Goal: Task Accomplishment & Management: Use online tool/utility

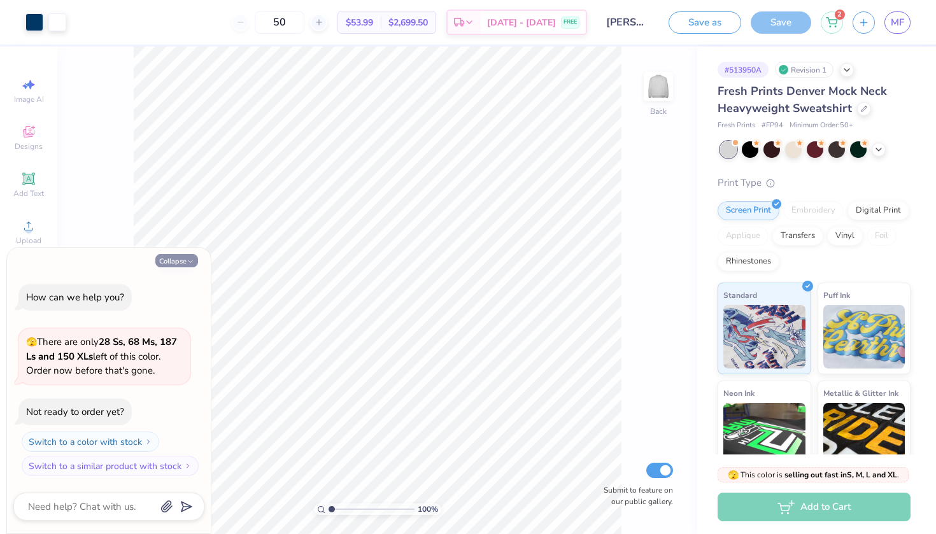
click at [180, 259] on button "Collapse" at bounding box center [176, 260] width 43 height 13
type textarea "x"
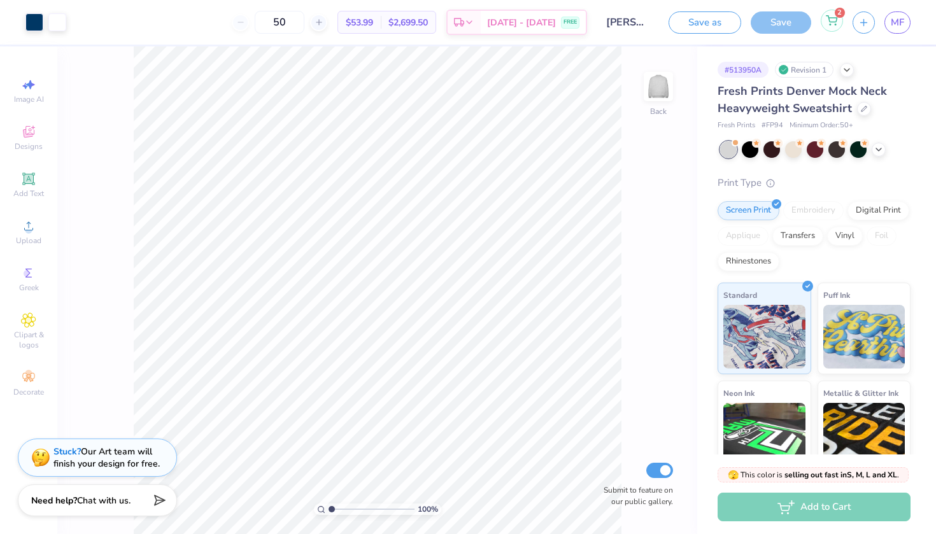
click at [831, 29] on div "2" at bounding box center [832, 21] width 22 height 22
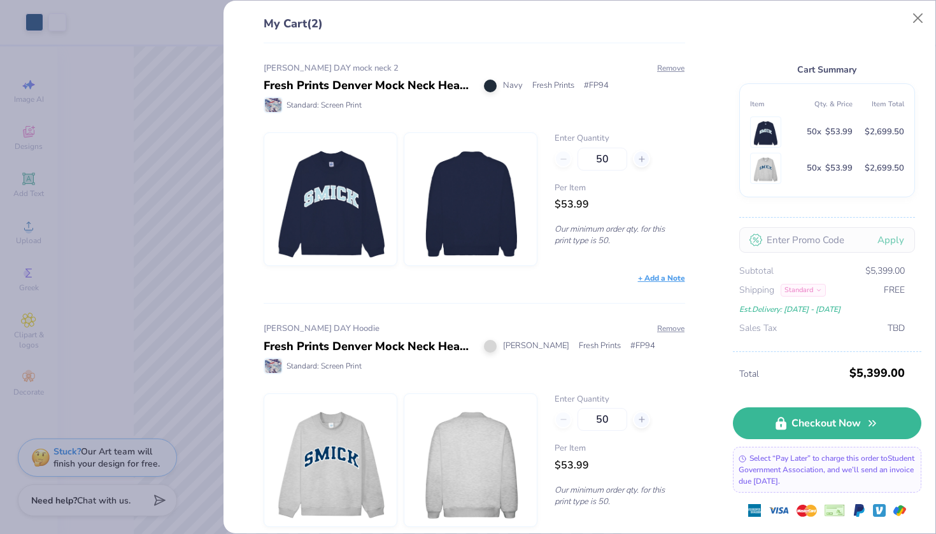
click at [319, 216] on img at bounding box center [330, 199] width 109 height 132
click at [59, 189] on div "My Cart (2) SMICK DAY mock neck 2 Fresh Prints Denver Mock Neck Heavyweight Swe…" at bounding box center [468, 267] width 936 height 534
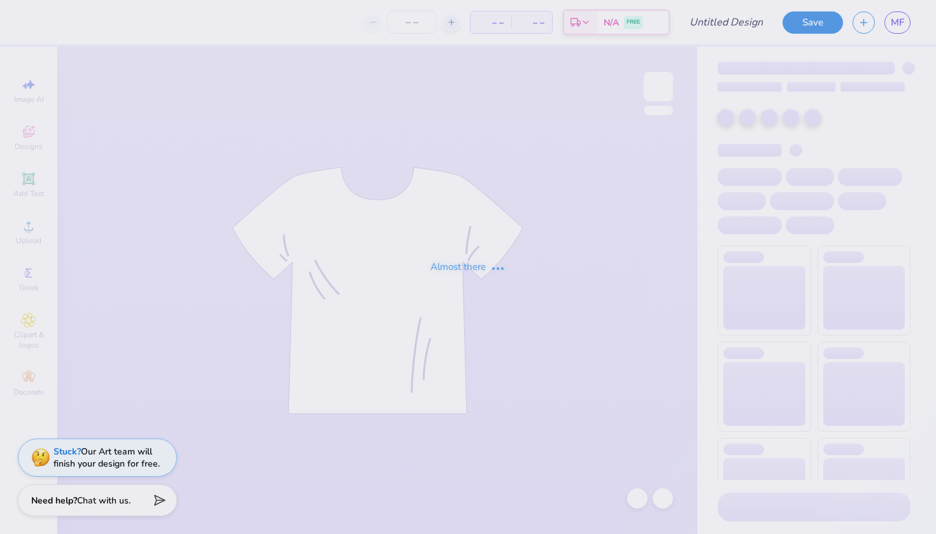
type input "50"
type input "SMICK DAY mock neck 2"
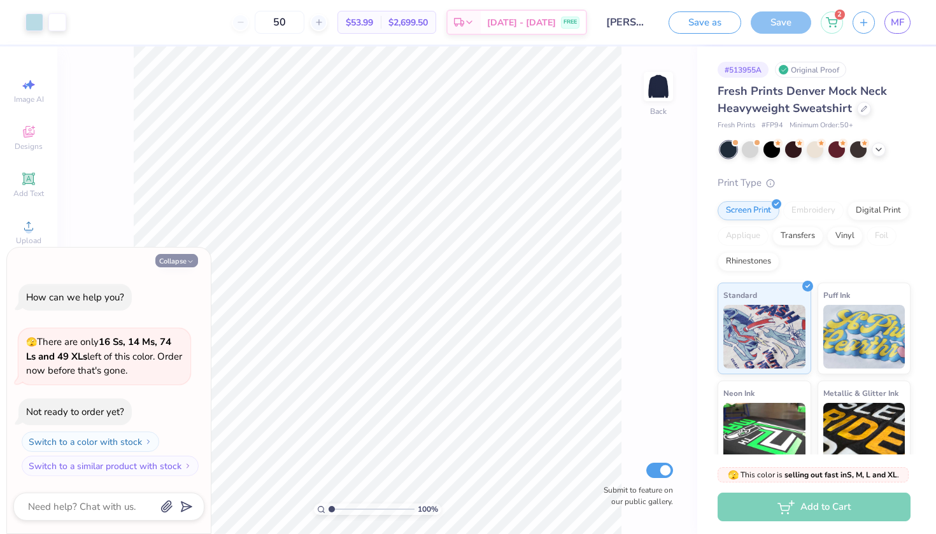
click at [184, 265] on button "Collapse" at bounding box center [176, 260] width 43 height 13
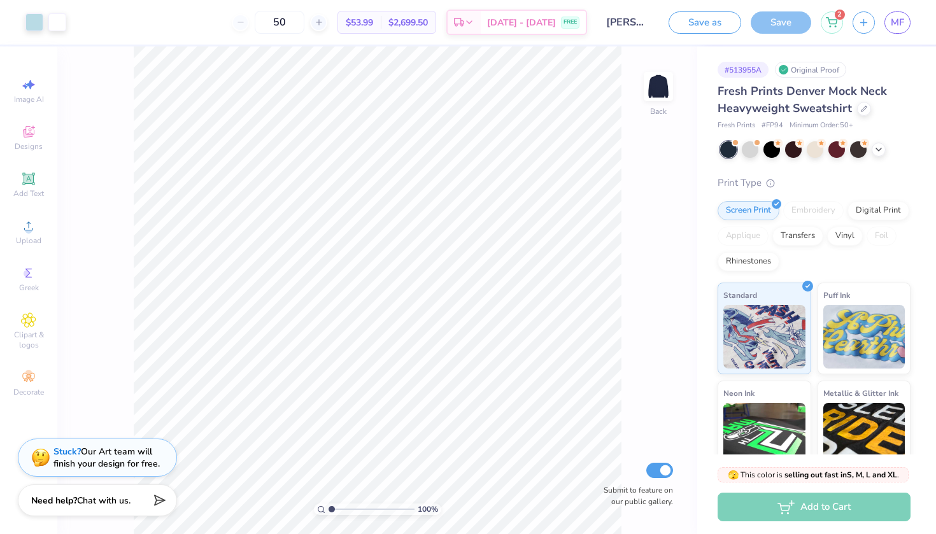
type textarea "x"
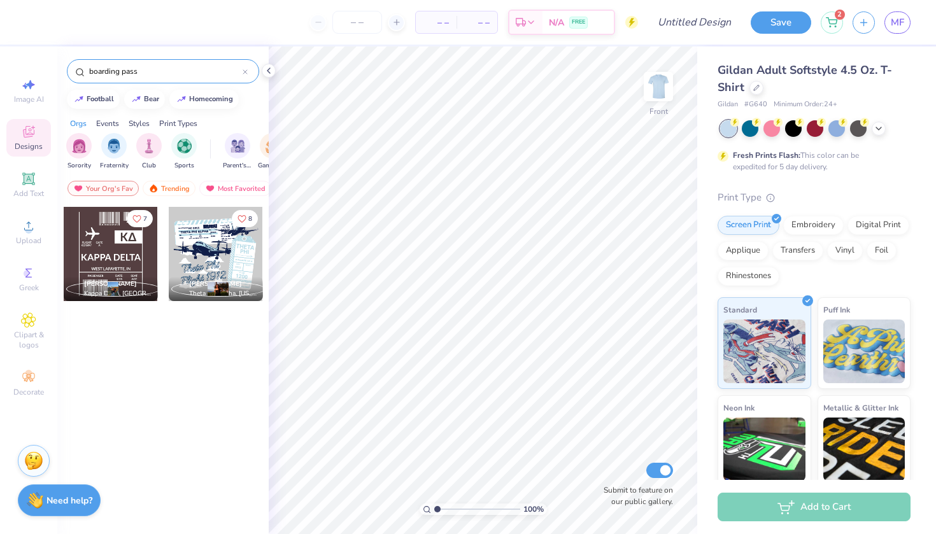
type input "boarding pass"
click at [127, 264] on div at bounding box center [111, 254] width 94 height 94
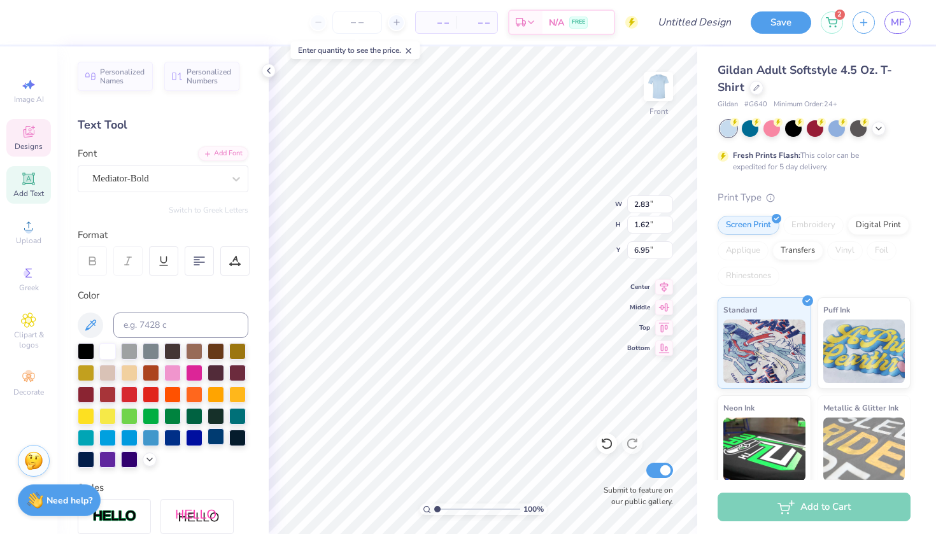
type textarea "EMX"
click at [211, 439] on div at bounding box center [216, 436] width 17 height 17
type input "1.76"
type input "0.38"
type input "8.63"
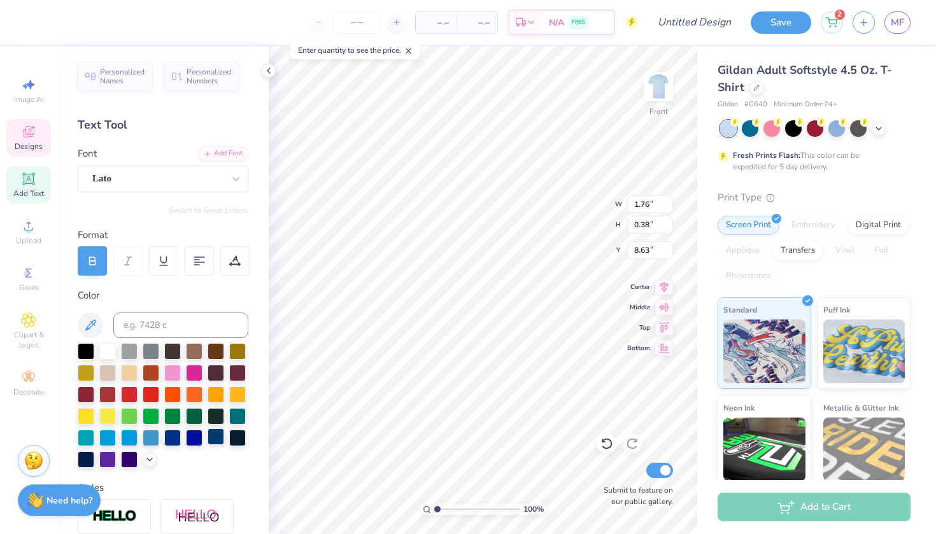
click at [210, 435] on div at bounding box center [216, 436] width 17 height 17
click at [217, 437] on div at bounding box center [216, 436] width 17 height 17
type textarea "1844"
type input "1.28"
type input "8.63"
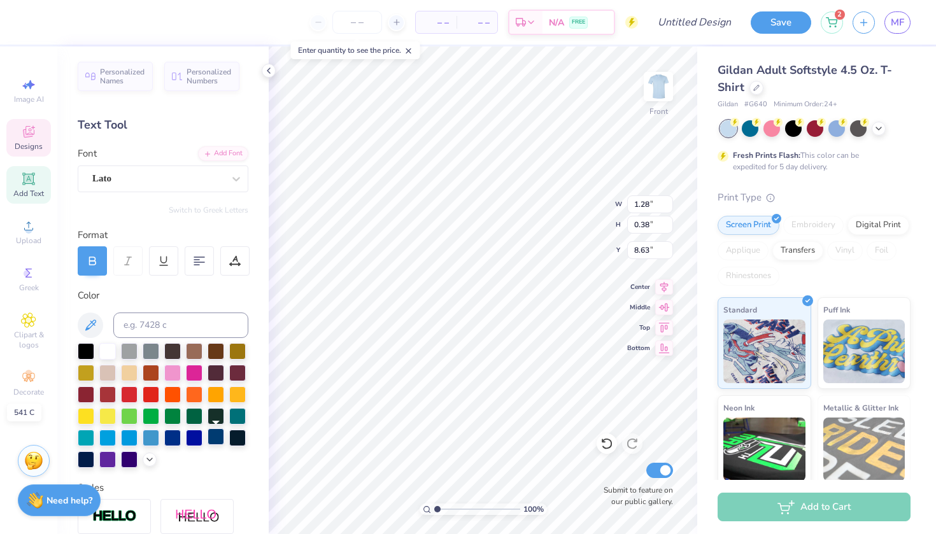
click at [214, 435] on div at bounding box center [216, 436] width 17 height 17
type input "11.24"
type input "1.27"
type input "10.99"
type input "0.37"
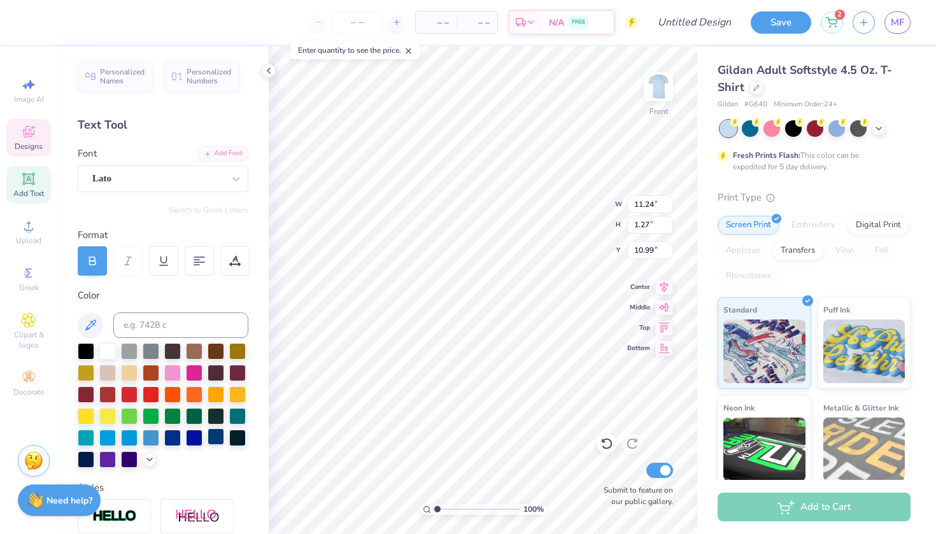
type input "0.38"
type input "9.16"
click at [220, 434] on div at bounding box center [216, 436] width 17 height 17
type input "11.24"
type input "1.27"
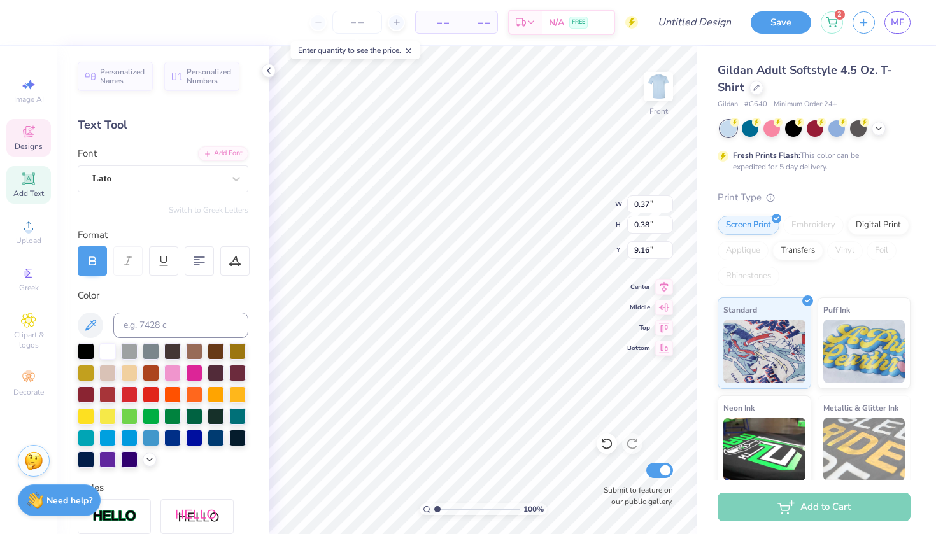
type input "10.99"
type textarea "K"
click at [218, 441] on div at bounding box center [216, 436] width 17 height 17
type textarea "BELLE AIR"
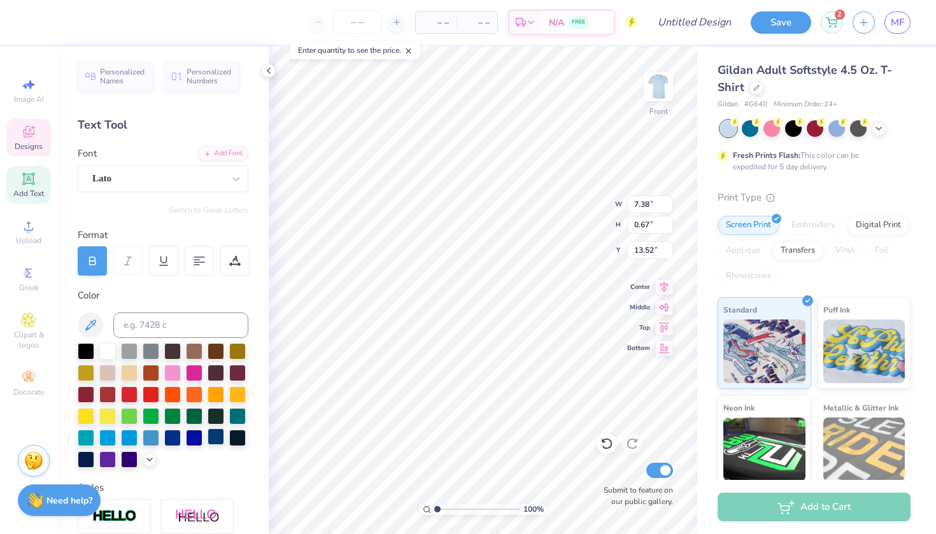
click at [211, 433] on div at bounding box center [216, 436] width 17 height 17
type textarea "[GEOGRAPHIC_DATA], [GEOGRAPHIC_DATA]"
type input "1.07"
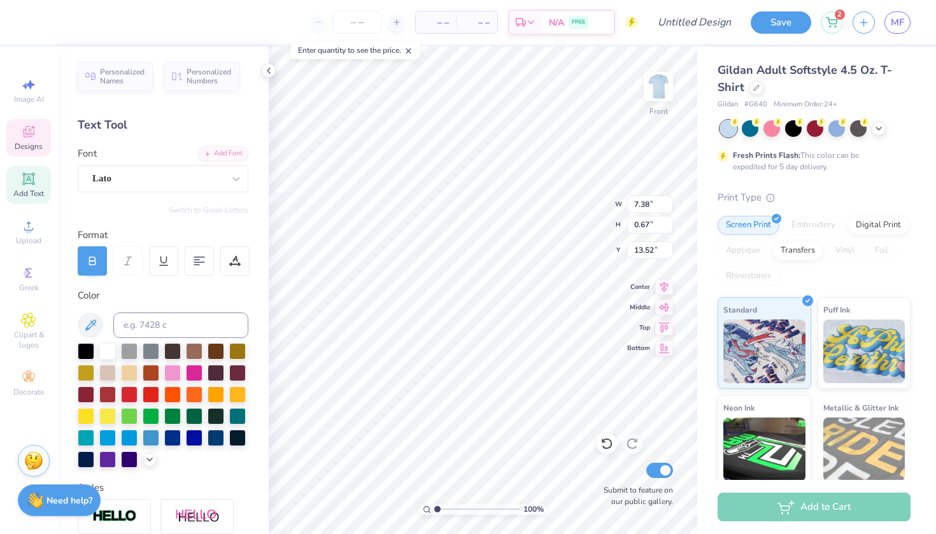
type input "0.42"
type input "15.57"
click at [218, 438] on div at bounding box center [216, 436] width 17 height 17
type textarea "9/26"
type input "1.41"
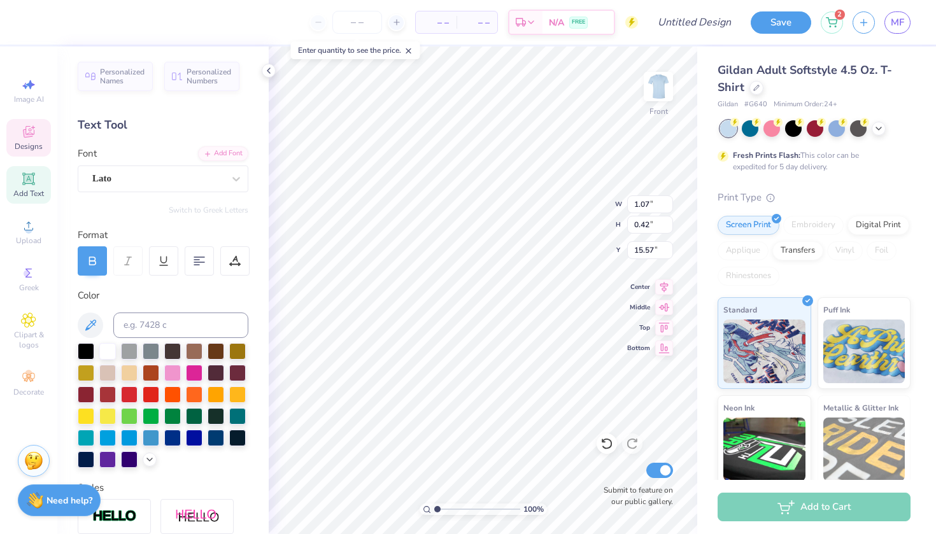
type input "0.39"
type input "14.94"
click at [216, 441] on div at bounding box center [216, 436] width 17 height 17
click at [213, 440] on div at bounding box center [216, 436] width 17 height 17
type input "1.07"
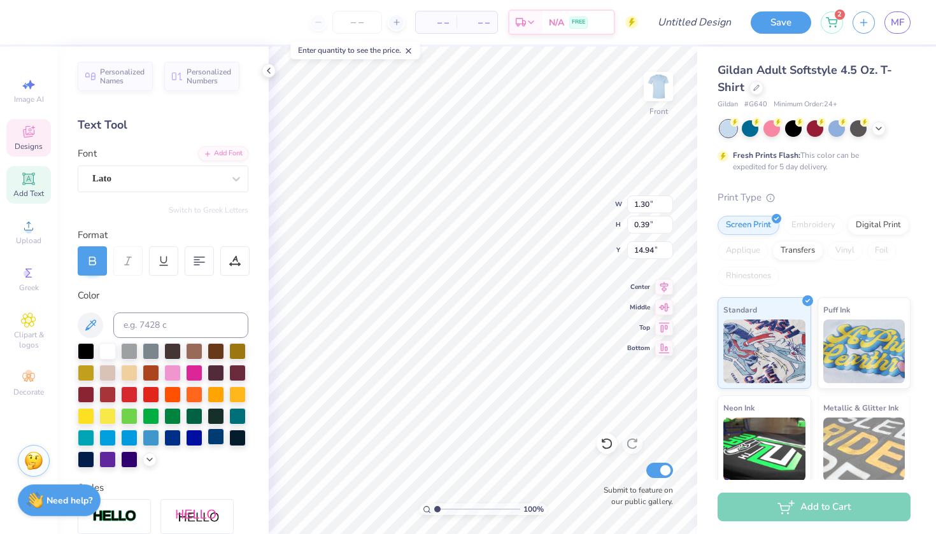
type input "15.57"
click at [222, 439] on div at bounding box center [216, 436] width 17 height 17
click at [607, 443] on icon at bounding box center [606, 443] width 13 height 13
type textarea "SMC"
click at [223, 433] on div at bounding box center [216, 436] width 17 height 17
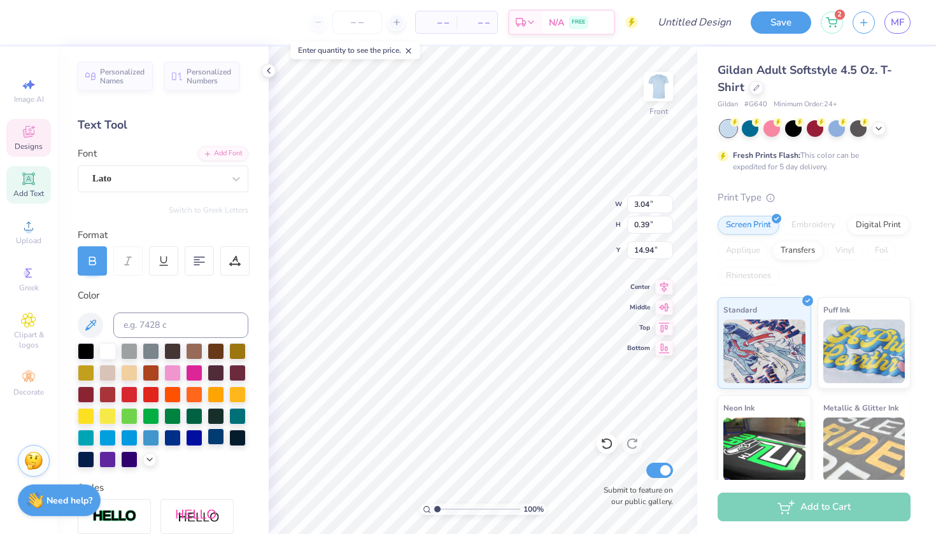
type input "2.26"
type input "0.27"
type input "4.84"
click at [210, 437] on div at bounding box center [216, 436] width 17 height 17
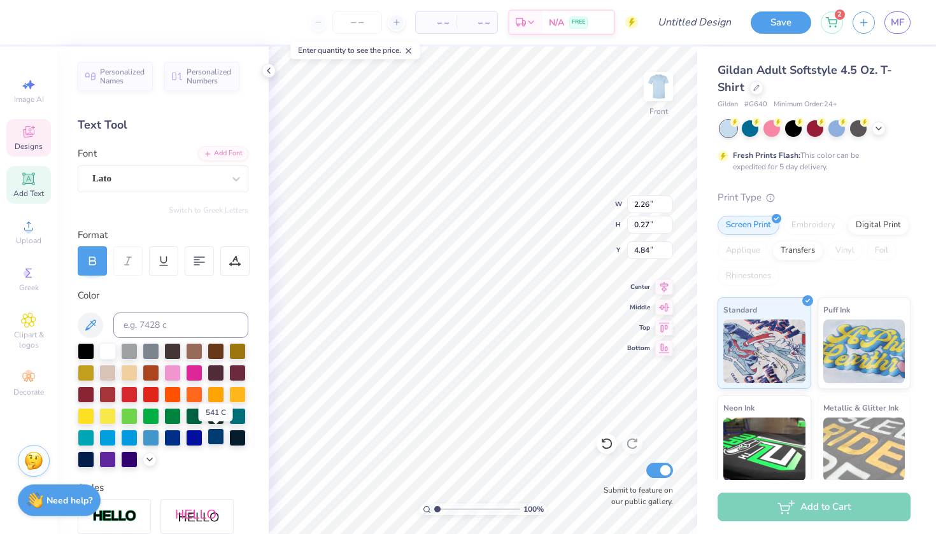
type textarea "[DATE]"
type input "3.25"
type input "0.30"
type input "5.29"
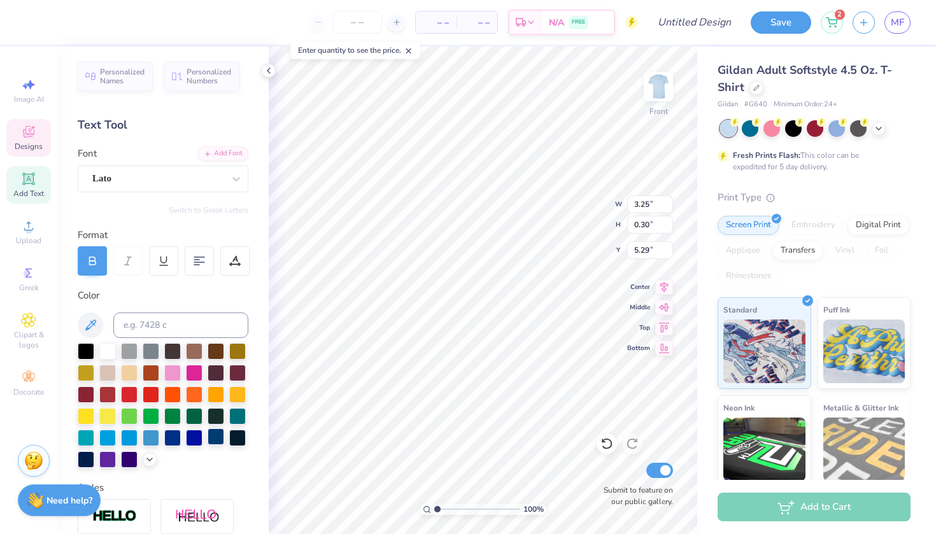
click at [213, 438] on div at bounding box center [216, 436] width 17 height 17
click at [616, 446] on div at bounding box center [606, 443] width 20 height 20
click at [606, 446] on icon at bounding box center [606, 443] width 13 height 13
type textarea "[PERSON_NAME] DAY"
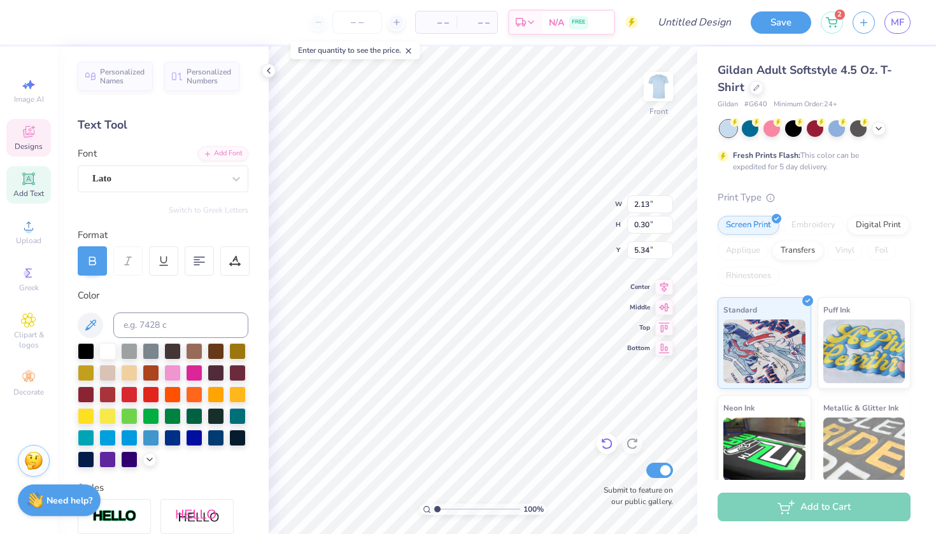
type input "2.60"
type input "0.36"
type input "5.43"
type input "11.55"
type input "11.59"
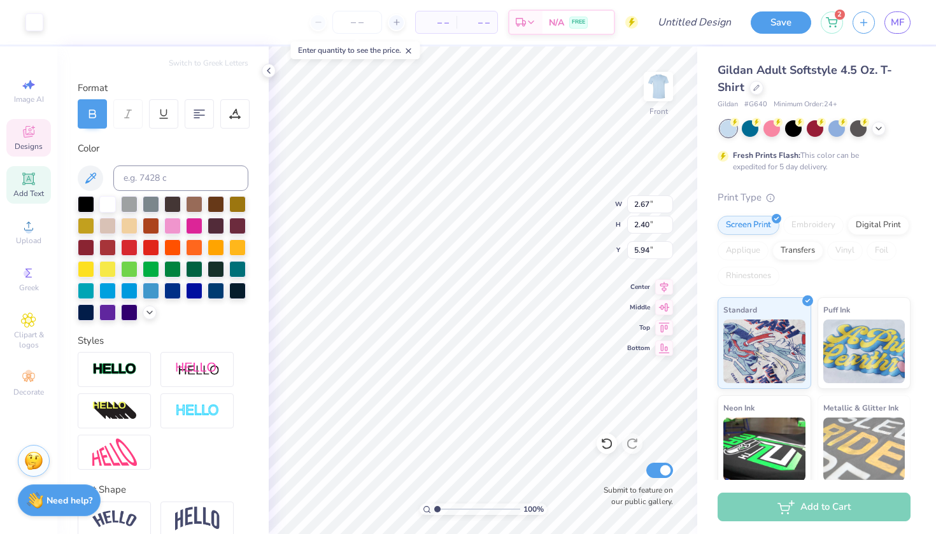
scroll to position [150, 0]
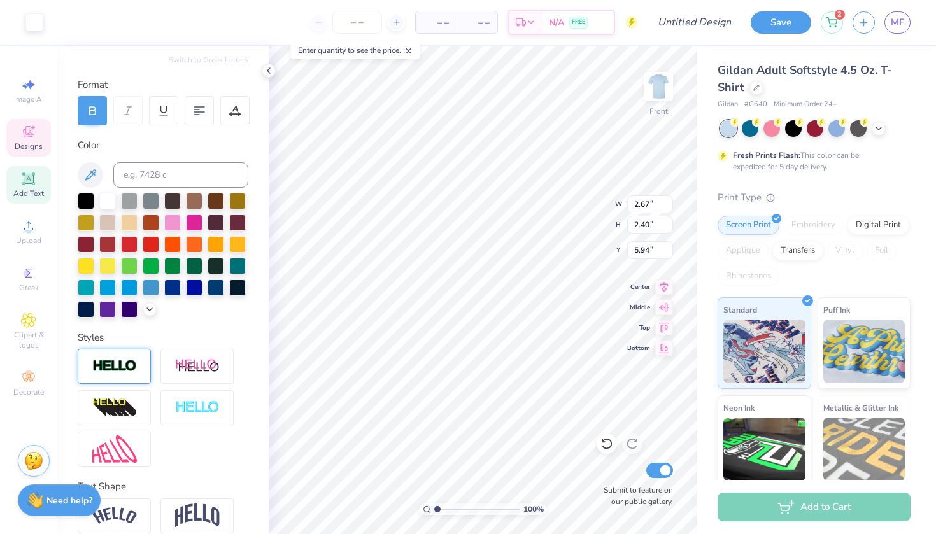
click at [130, 374] on img at bounding box center [114, 366] width 45 height 15
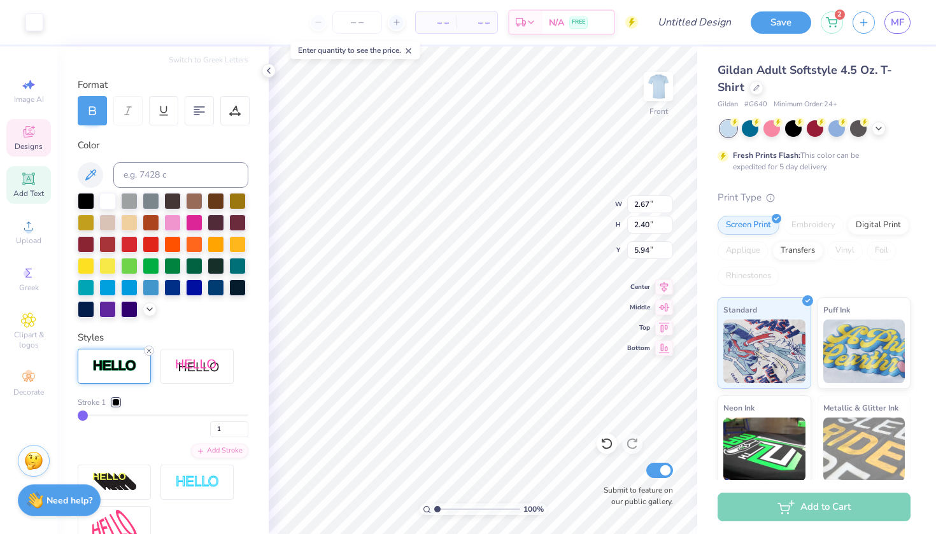
click at [150, 349] on icon at bounding box center [149, 351] width 8 height 8
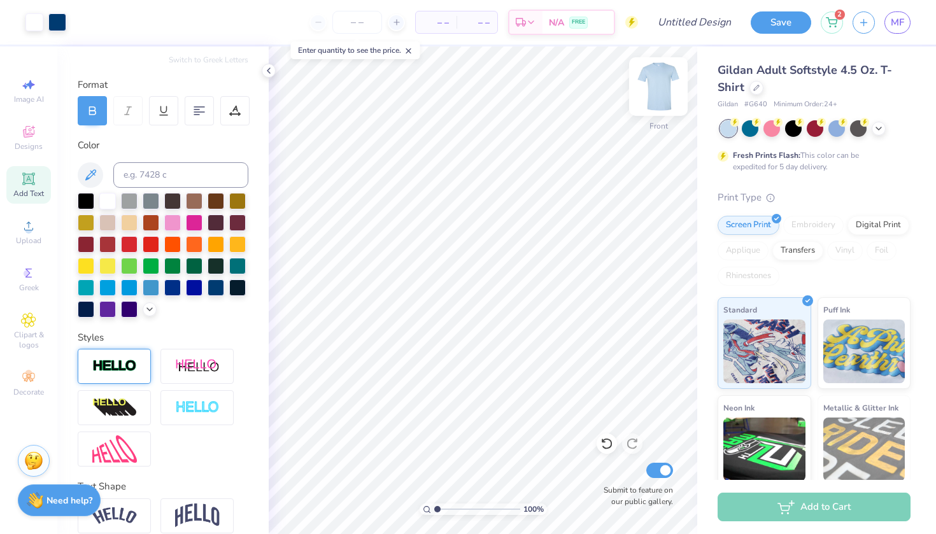
click at [659, 91] on img at bounding box center [658, 86] width 51 height 51
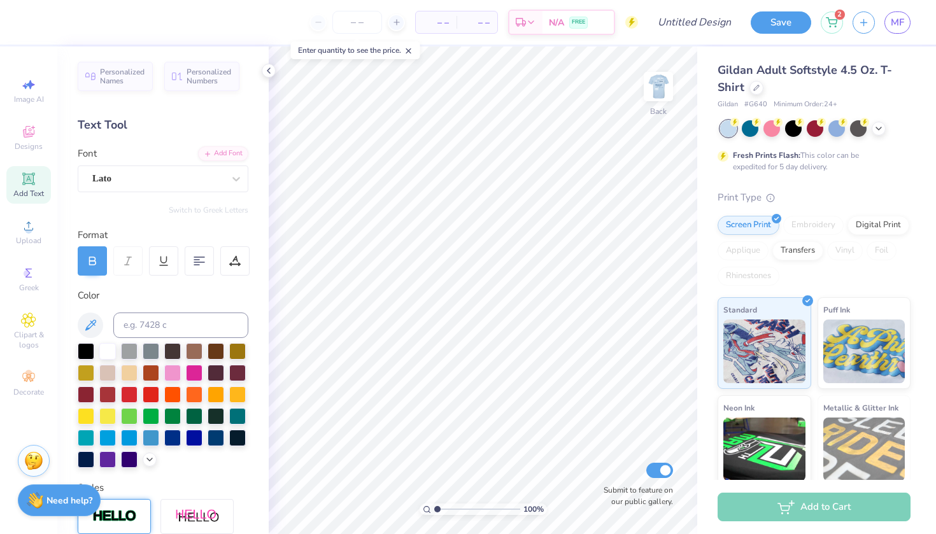
scroll to position [0, 0]
click at [30, 99] on span "Image AI" at bounding box center [29, 99] width 30 height 10
select select "4"
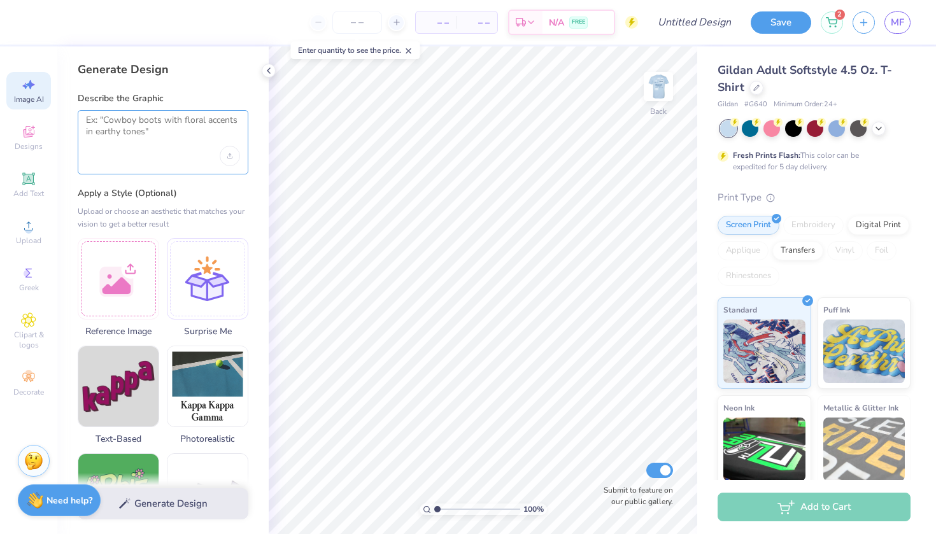
click at [159, 135] on textarea at bounding box center [163, 131] width 154 height 32
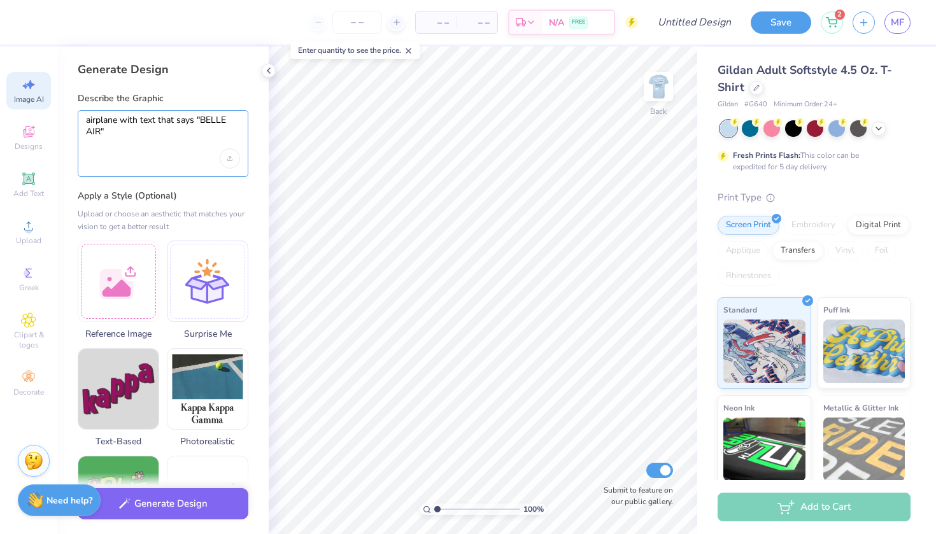
click at [202, 121] on textarea "airplane with text that says "BELLE AIR"" at bounding box center [163, 132] width 154 height 34
click at [218, 123] on textarea "airplane with text that says "Take off with BELLE AIR"" at bounding box center [163, 132] width 154 height 34
type textarea "airplane with text that says "Taking off with BELLE AIR""
click at [232, 162] on div "Upload image" at bounding box center [230, 158] width 20 height 20
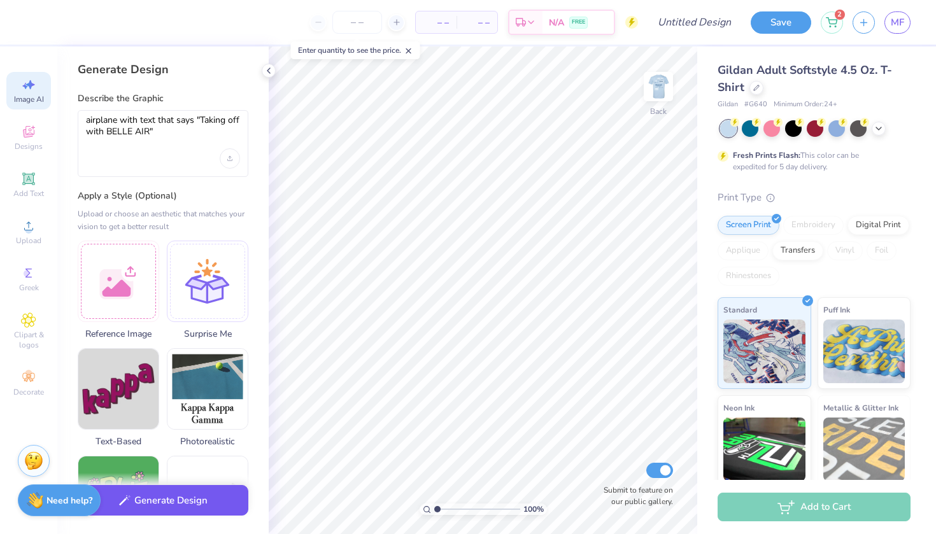
click at [170, 509] on button "Generate Design" at bounding box center [163, 500] width 171 height 31
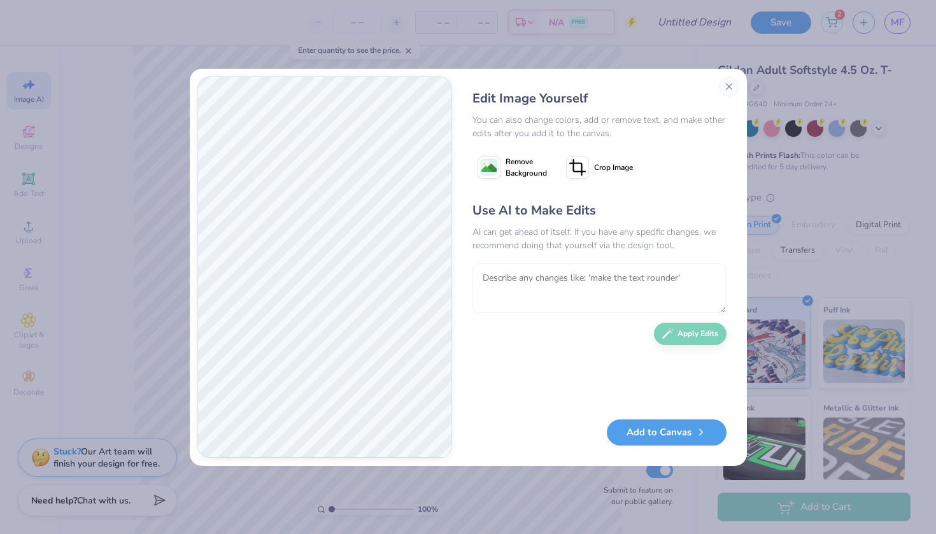
click at [544, 287] on textarea at bounding box center [599, 289] width 254 height 50
type textarea "g"
type textarea "use only blues and whites"
click at [707, 334] on button "Apply Edits" at bounding box center [690, 331] width 73 height 22
click at [693, 436] on button "Add to Canvas" at bounding box center [667, 429] width 120 height 26
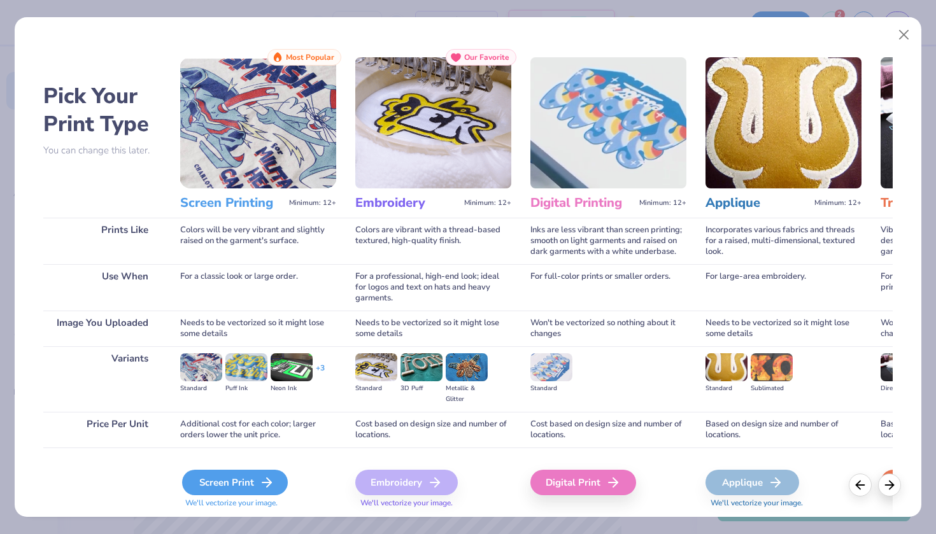
click at [223, 492] on div "Screen Print" at bounding box center [235, 482] width 106 height 25
click at [228, 482] on div "Screen Print" at bounding box center [235, 482] width 106 height 25
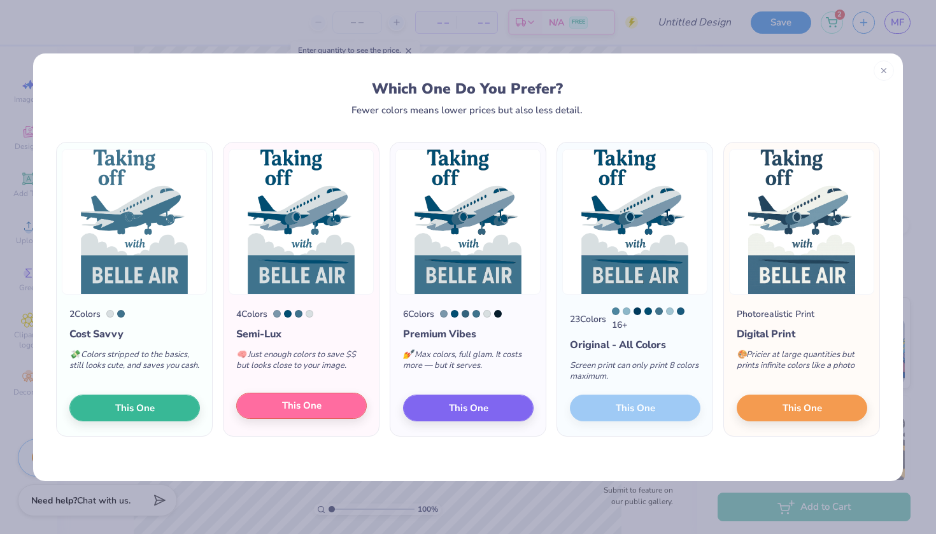
click at [321, 412] on span "This One" at bounding box center [301, 405] width 39 height 15
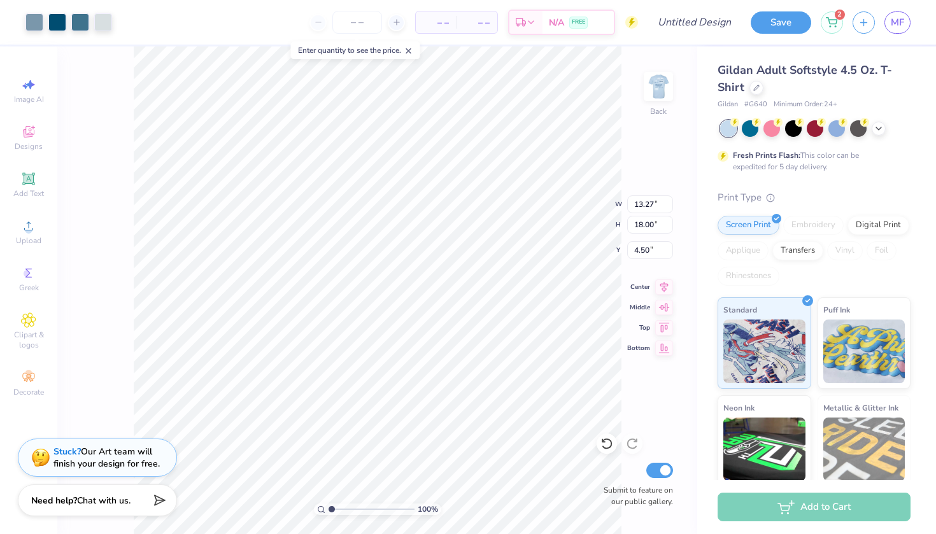
type input "4.39"
type input "5.96"
type input "3.36"
click at [669, 77] on img at bounding box center [658, 86] width 51 height 51
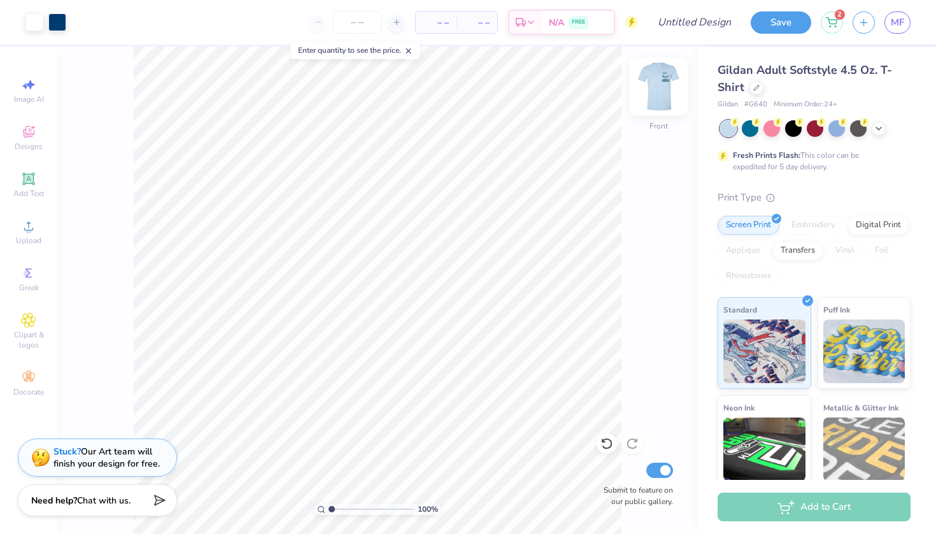
click at [656, 99] on img at bounding box center [658, 86] width 51 height 51
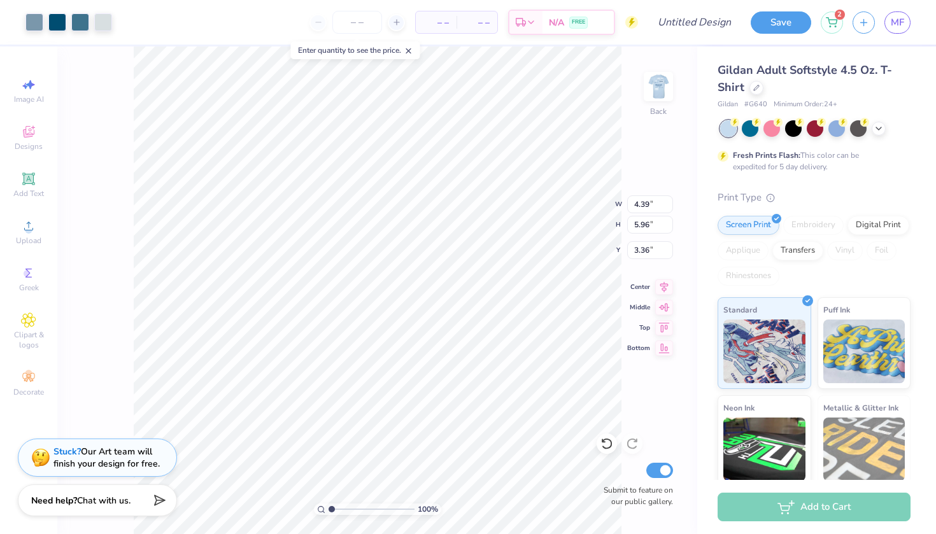
type input "12.70"
type input "17.22"
click at [664, 89] on img at bounding box center [658, 86] width 51 height 51
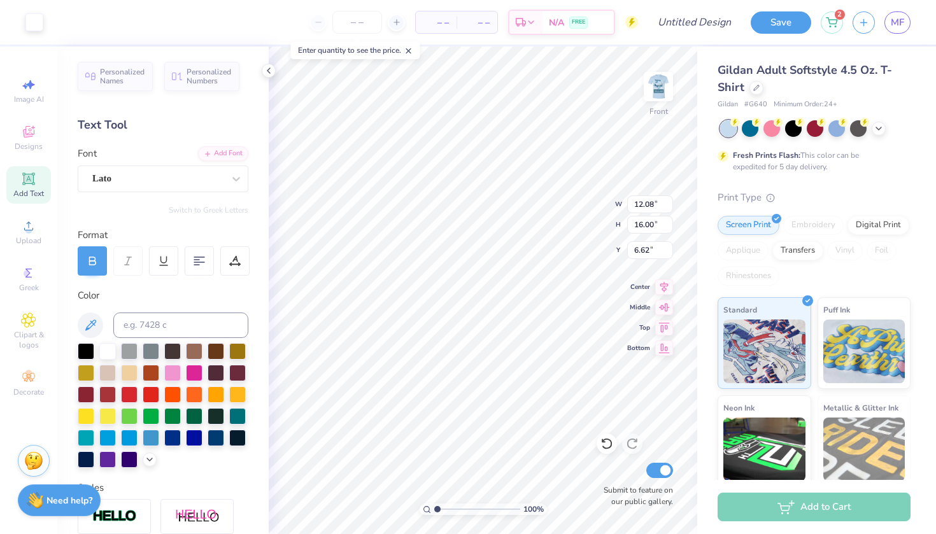
type input "3.00"
click at [662, 100] on img at bounding box center [658, 86] width 51 height 51
click at [33, 330] on span "Clipart & logos" at bounding box center [28, 340] width 45 height 20
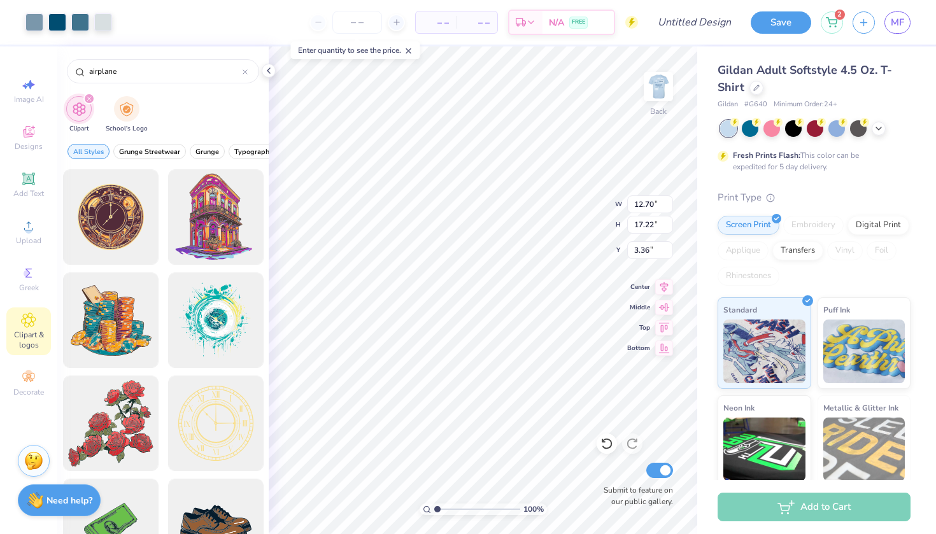
type input "airplane"
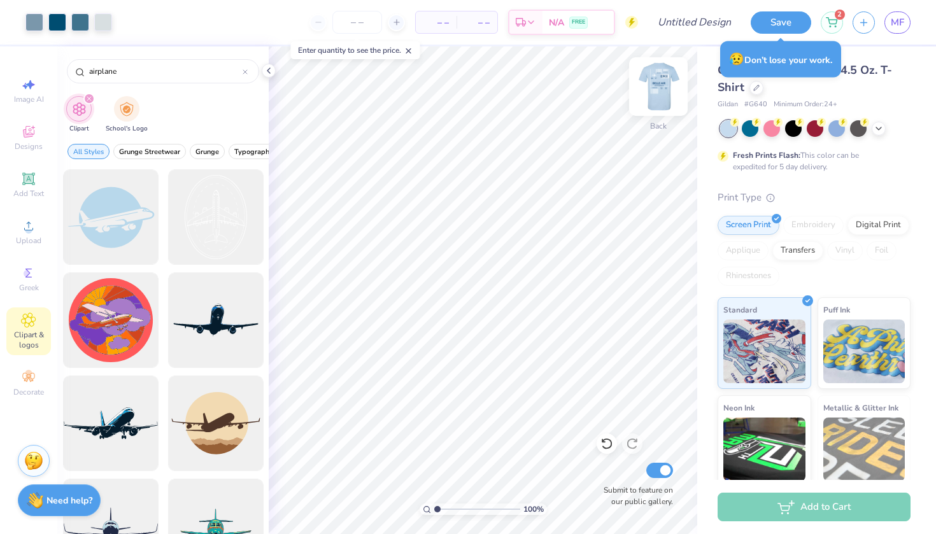
click at [652, 94] on img at bounding box center [658, 86] width 51 height 51
click at [664, 90] on img at bounding box center [658, 86] width 51 height 51
type input "4.97"
type input "6.73"
click at [673, 83] on img at bounding box center [658, 86] width 51 height 51
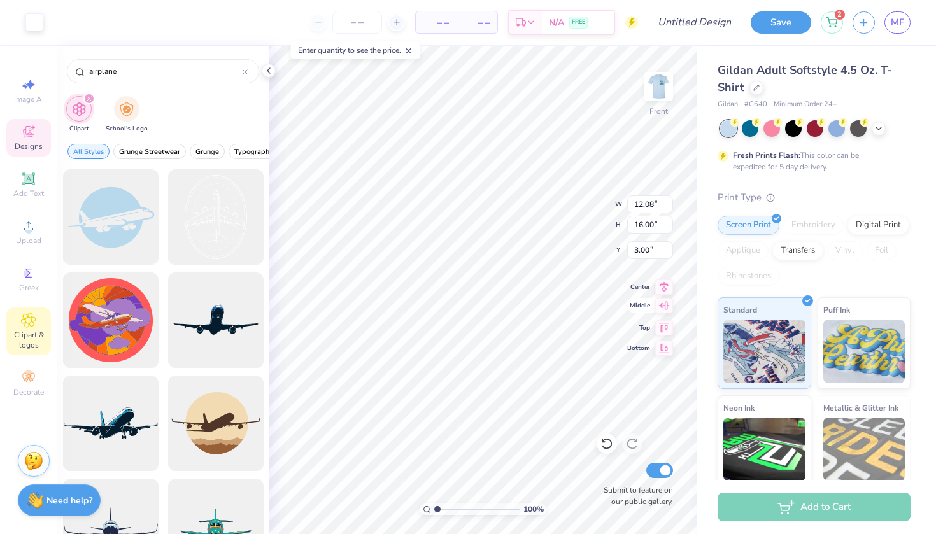
click at [663, 311] on icon at bounding box center [664, 305] width 18 height 15
type input "6.62"
type input "8.12"
type input "1.27"
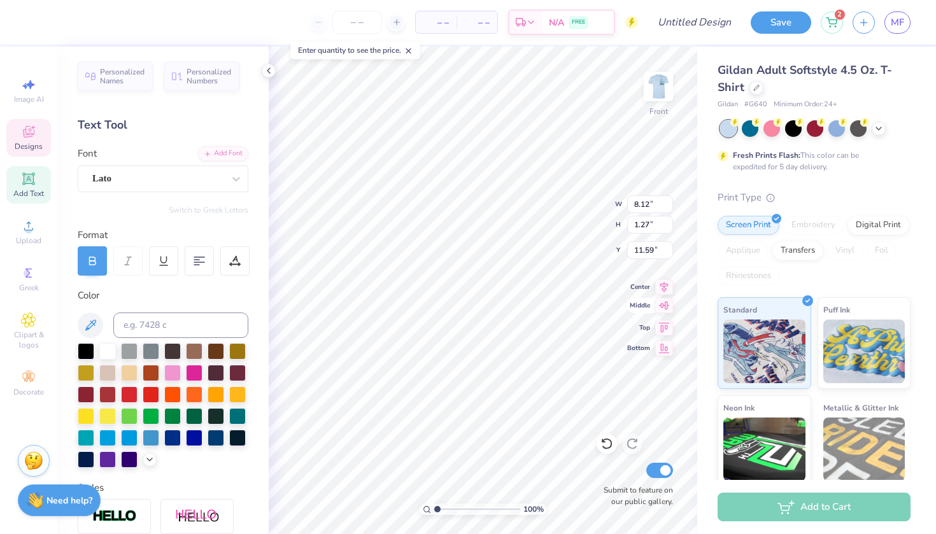
click at [659, 306] on icon at bounding box center [664, 305] width 11 height 8
type input "13.99"
type input "4.59"
type input "1.62"
type input "10.65"
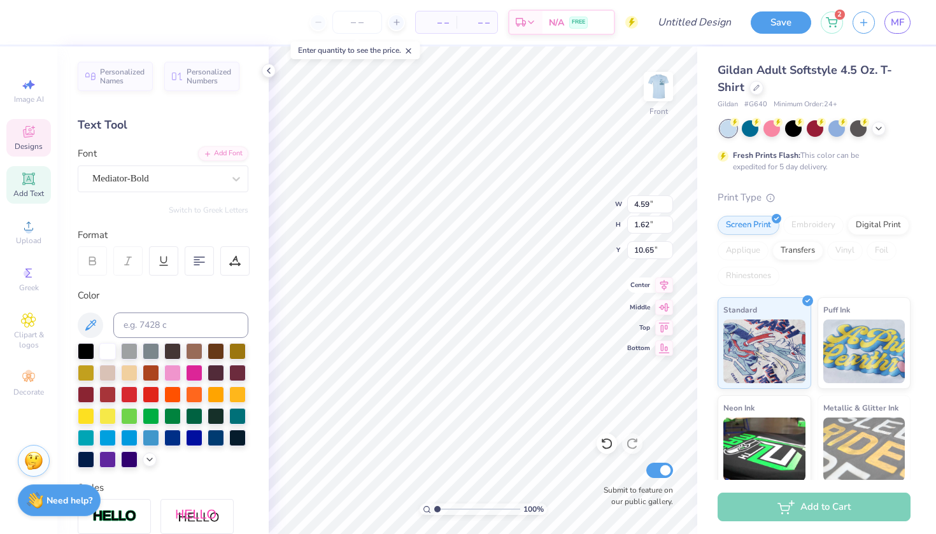
type input "3.39"
type input "1.72"
type input "6.62"
type input "2.95"
type input "0.27"
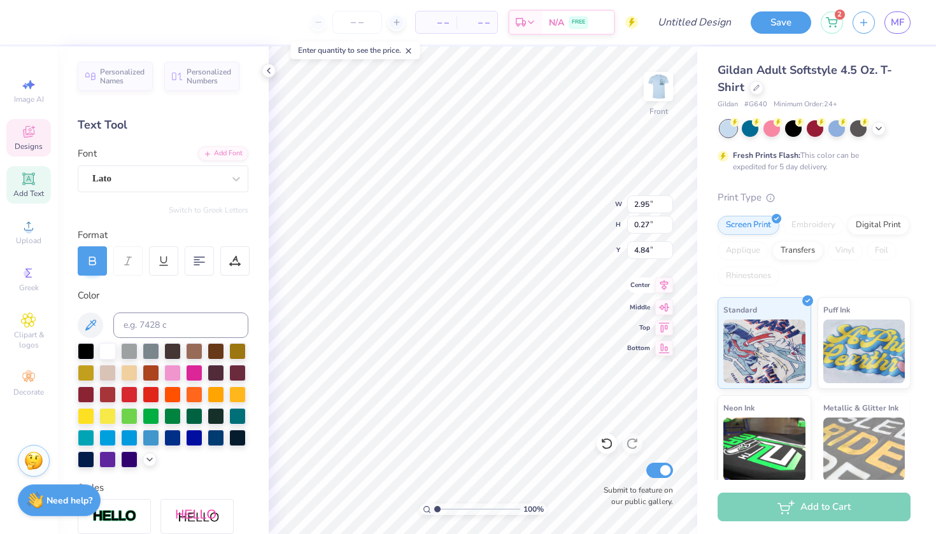
type input "8.63"
type input "1.16"
type input "0.38"
type input "12.51"
type input "4.66"
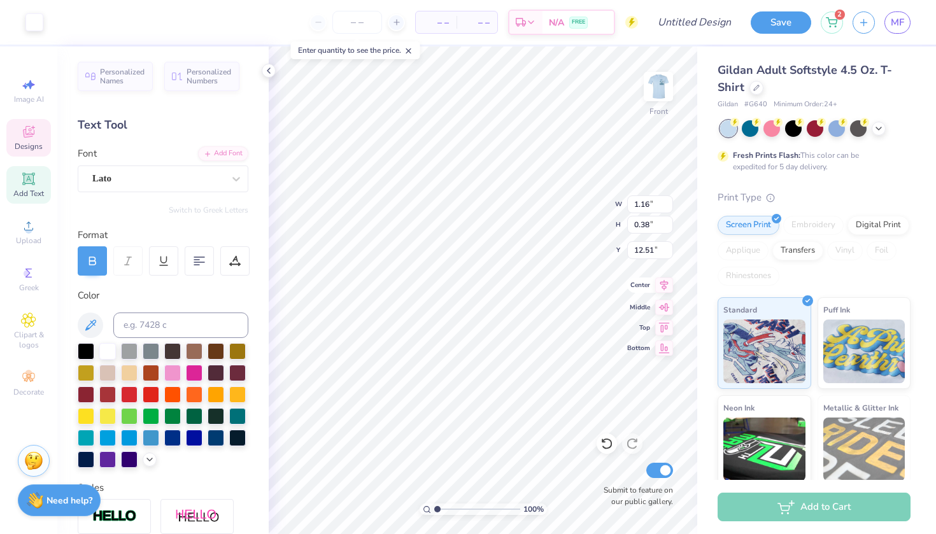
type input "3.13"
type input "19.49"
type input "3.04"
type input "0.39"
type input "18.60"
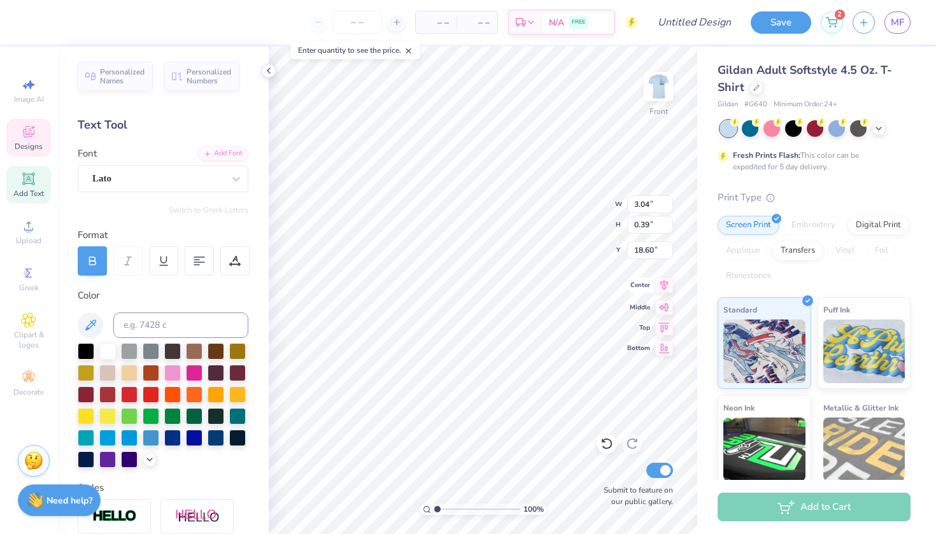
type input "1.08"
type input "0.42"
type input "20.85"
type input "1.41"
type input "0.39"
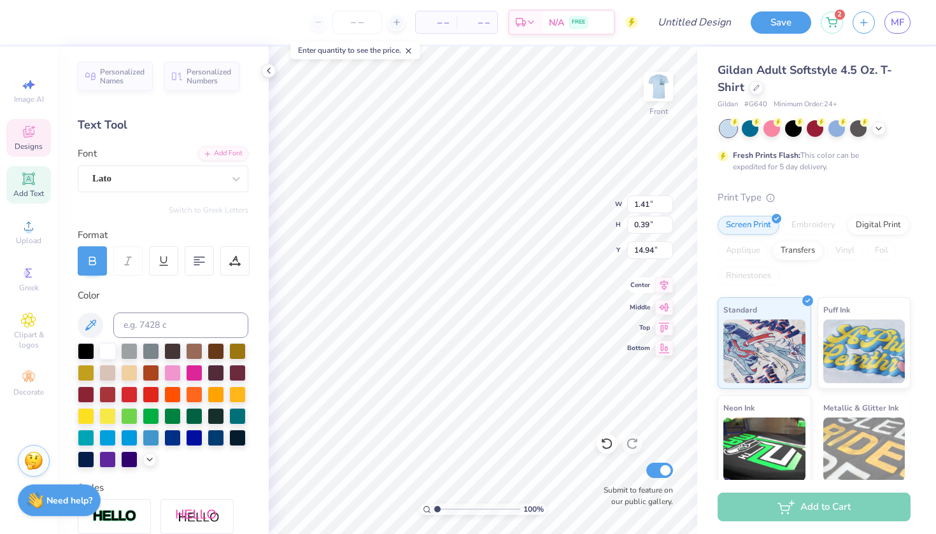
type input "18.60"
type input "1.08"
type input "0.42"
type input "19.73"
type input "1.11"
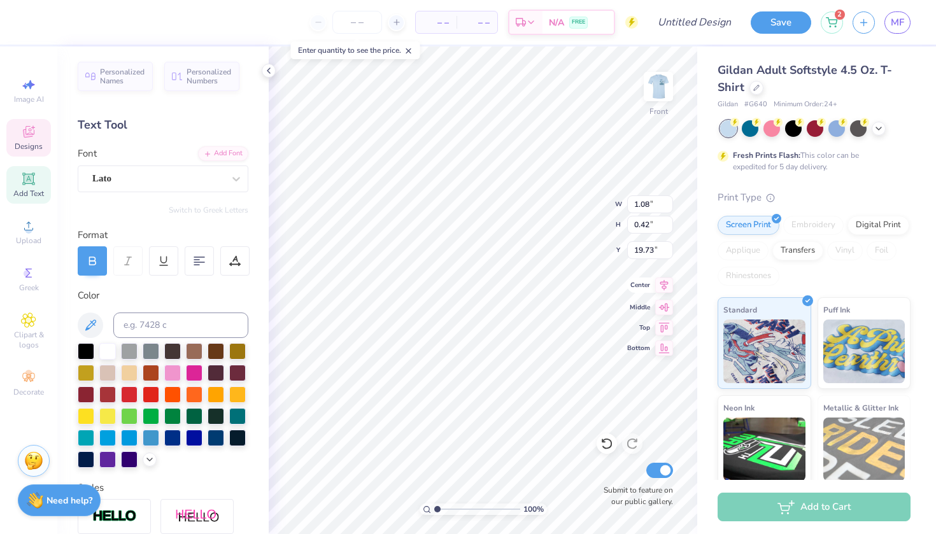
type input "0.39"
type input "19.74"
type input "1.30"
type input "18.60"
type input "19.53"
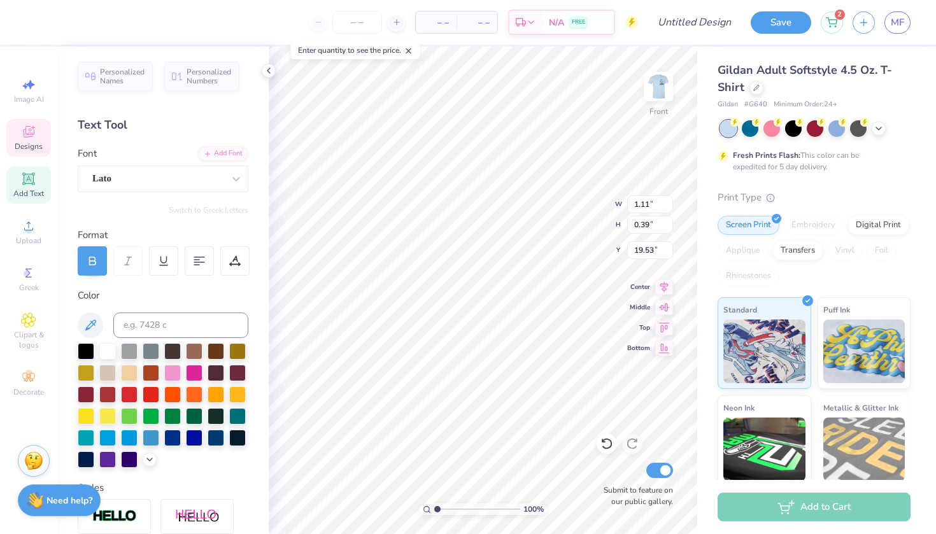
type input "1.08"
type input "0.42"
type input "19.53"
type input "8.12"
type input "1.27"
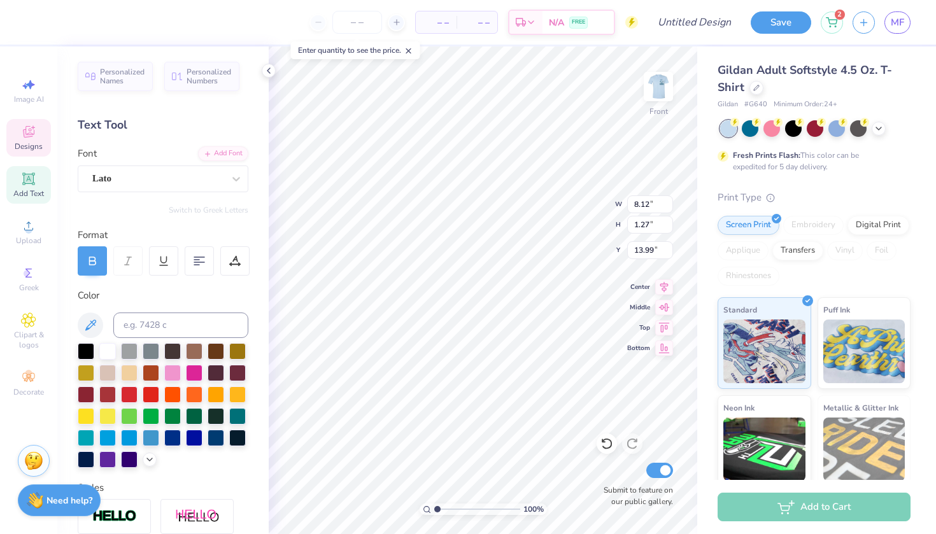
type input "15.88"
type input "5.88"
type input "0.67"
type input "14.63"
type input "1.76"
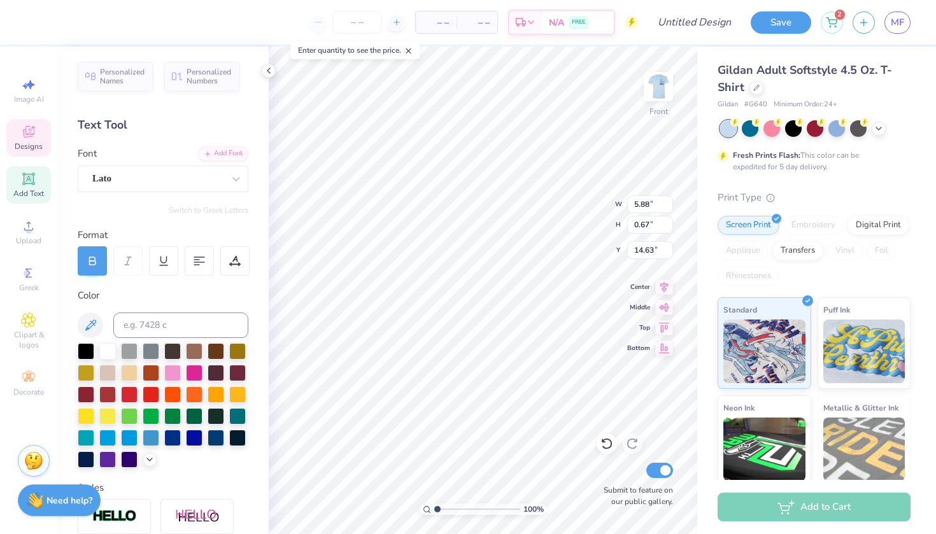
type input "0.38"
type input "11.89"
type input "12.51"
type input "1.28"
type input "11.70"
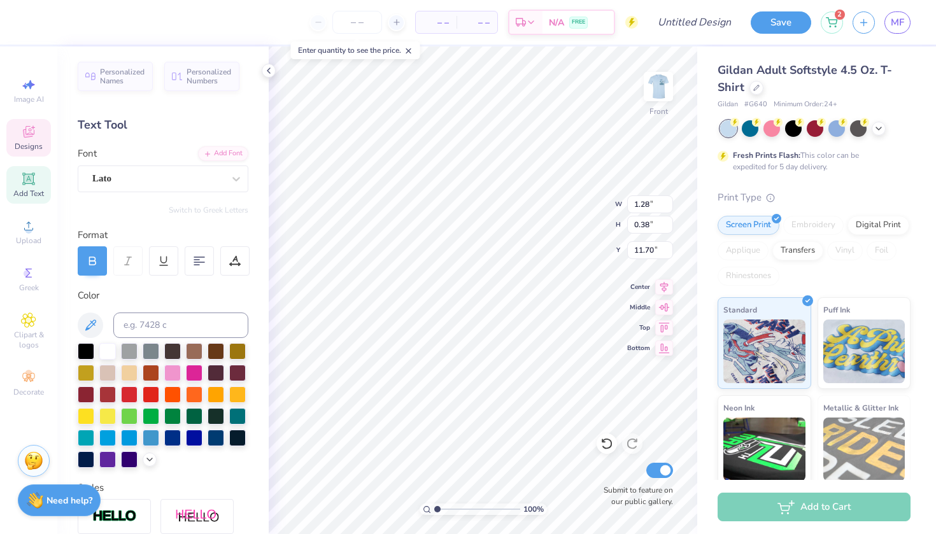
type input "2.67"
type input "2.40"
type input "8.90"
type input "11.89"
type input "8.54"
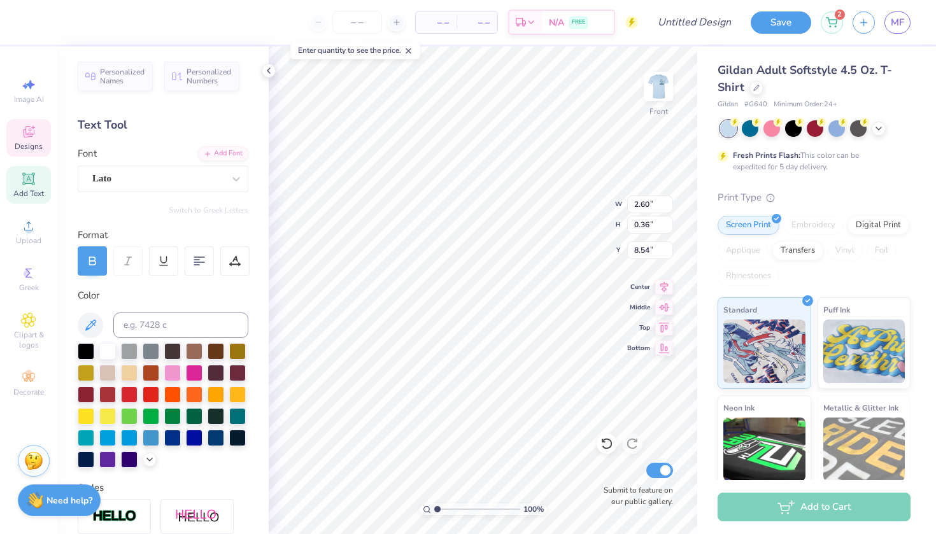
type input "3.88"
type input "2.61"
type input "6.29"
type input "2.60"
type input "0.36"
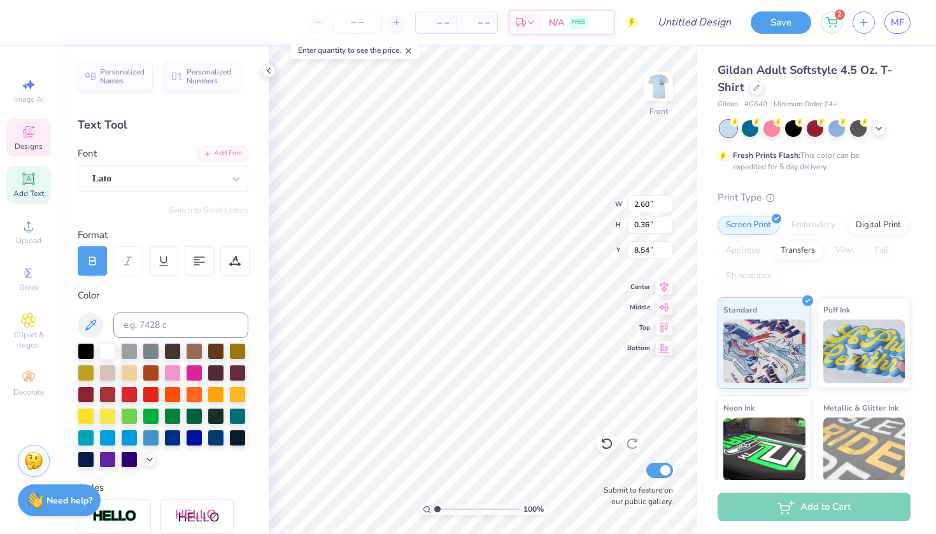
type input "8.63"
type input "3.39"
type input "1.72"
type input "6.62"
